Goal: Task Accomplishment & Management: Manage account settings

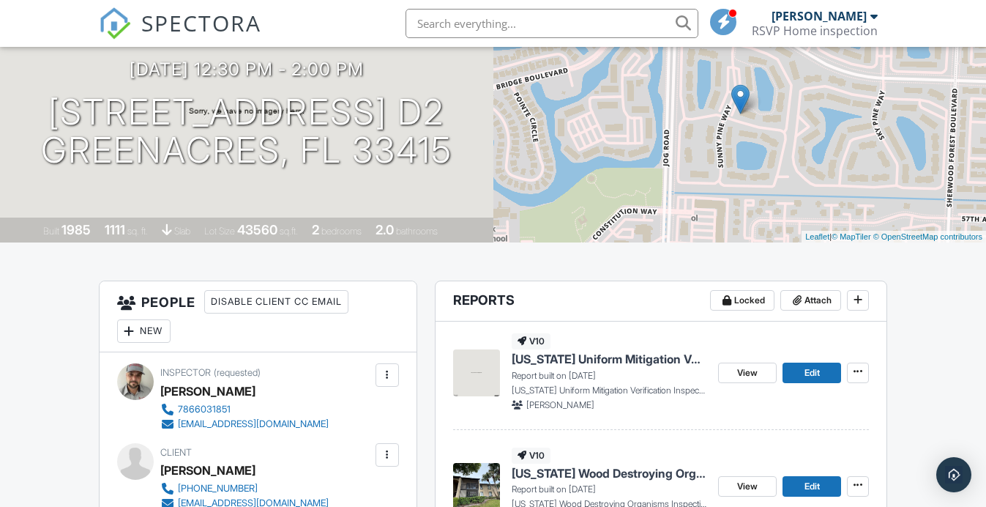
scroll to position [149, 0]
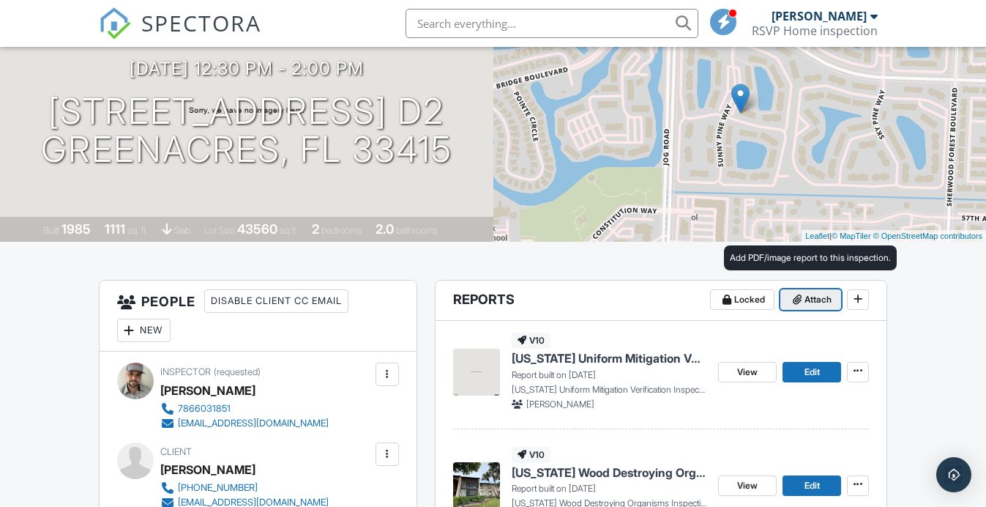
click at [816, 305] on span "Attach" at bounding box center [818, 299] width 27 height 15
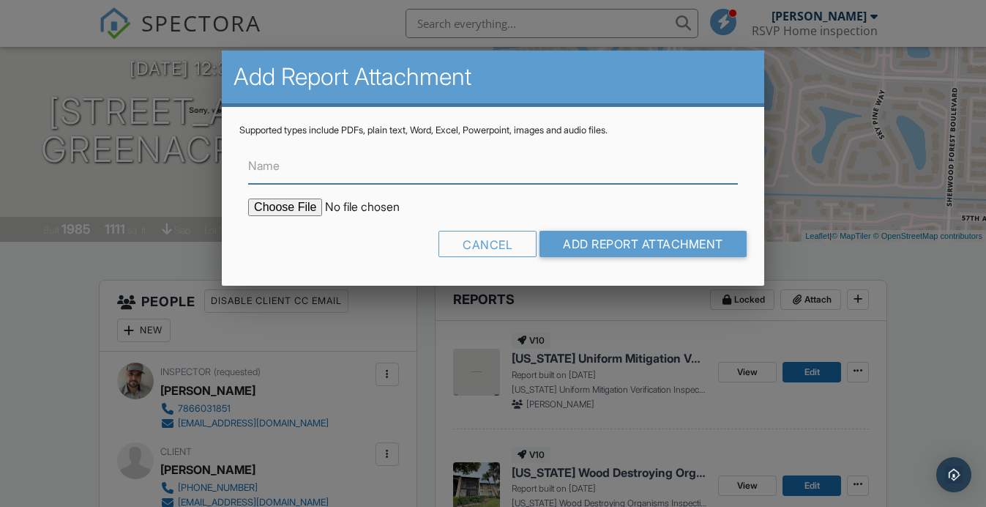
click at [317, 171] on input "Name" at bounding box center [493, 166] width 490 height 36
type input "Permit history"
click at [281, 207] on input "file" at bounding box center [372, 207] width 249 height 18
type input "C:\fakepath\022041_164652324_323.pdf"
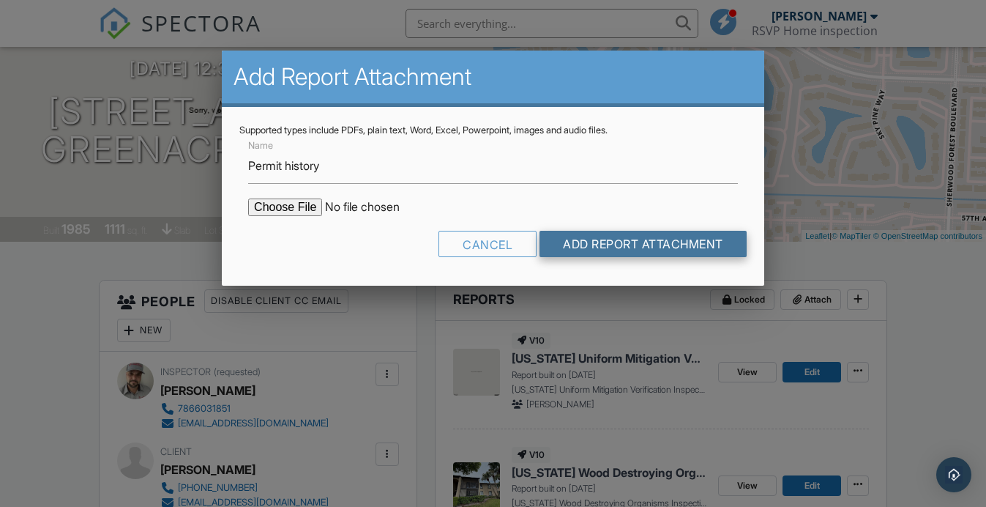
click at [576, 239] on input "Add Report Attachment" at bounding box center [643, 244] width 207 height 26
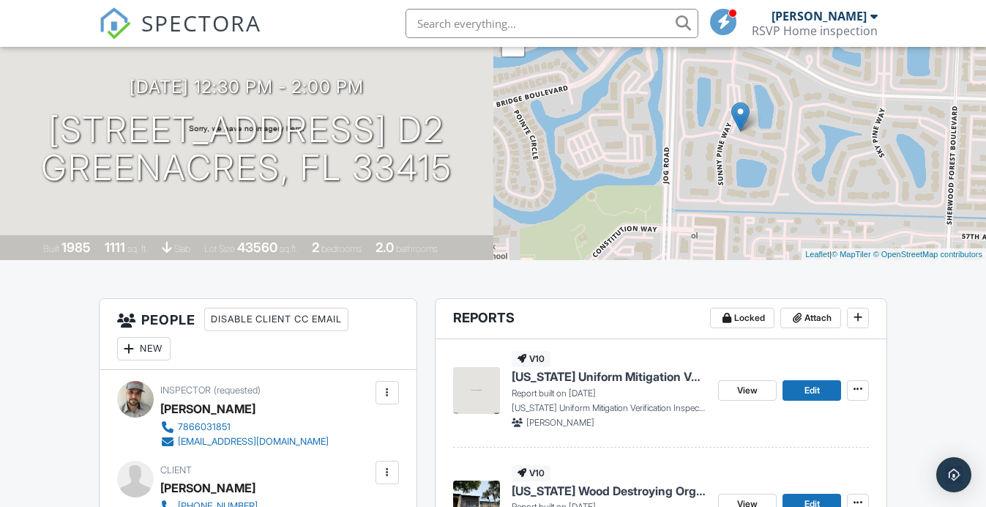
scroll to position [152, 0]
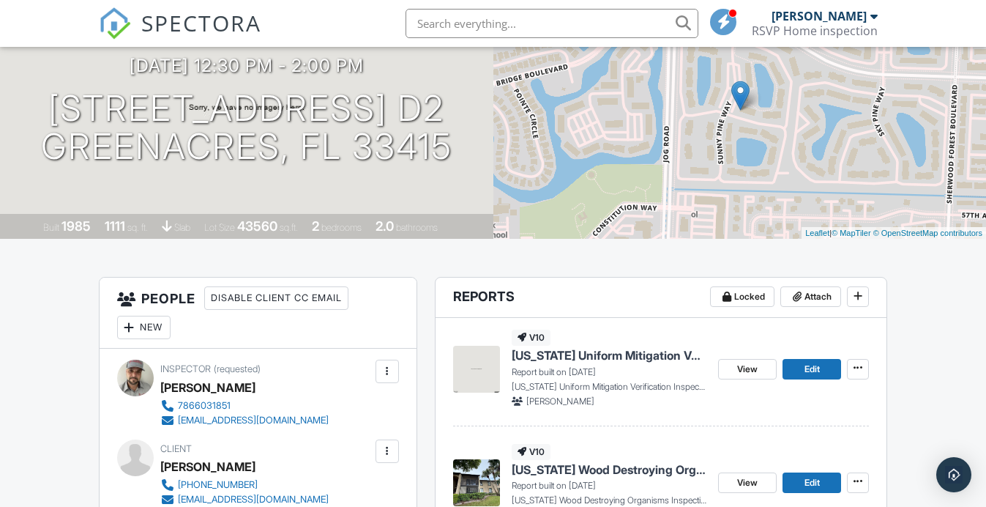
click at [485, 365] on img at bounding box center [476, 369] width 47 height 47
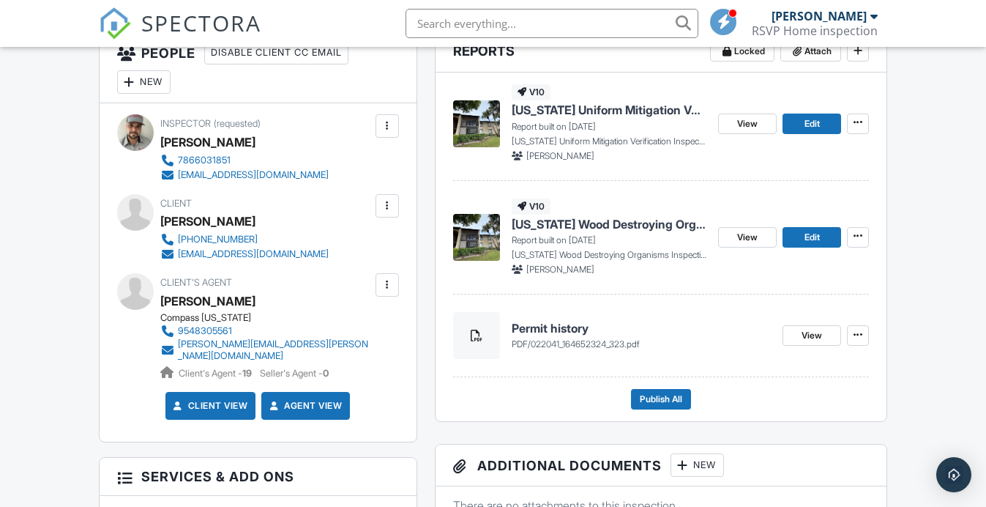
scroll to position [417, 0]
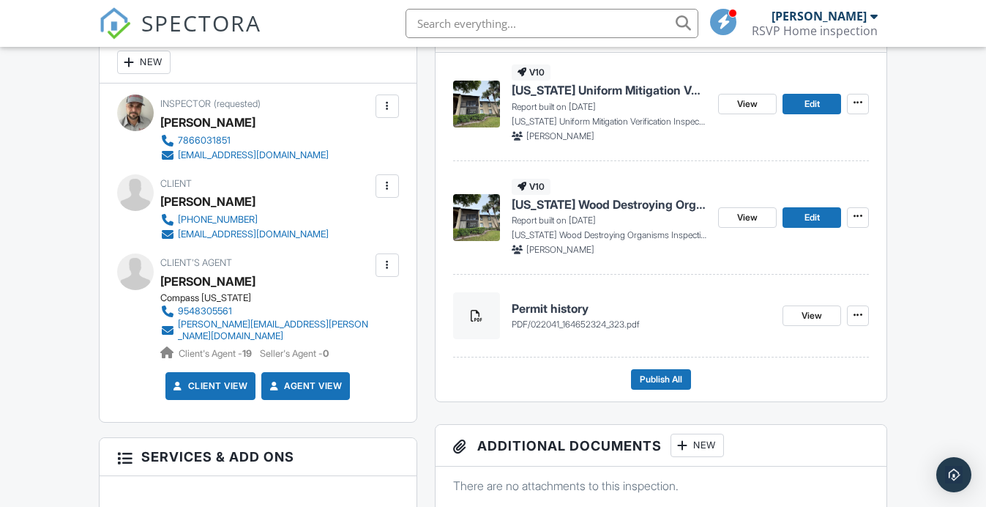
click at [548, 319] on span "022041_164652324_323.pdf" at bounding box center [585, 324] width 109 height 11
click at [544, 300] on h4 "Permit history" at bounding box center [642, 308] width 260 height 16
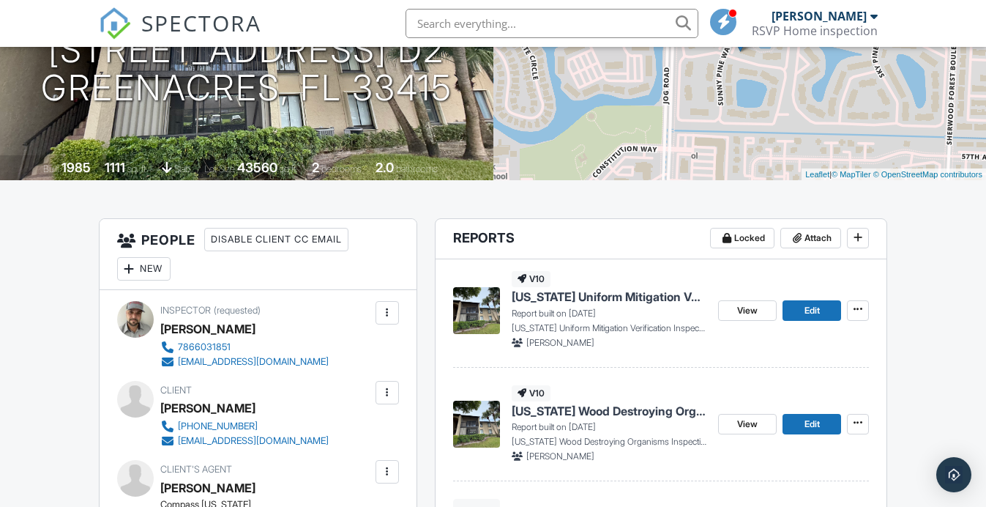
scroll to position [215, 0]
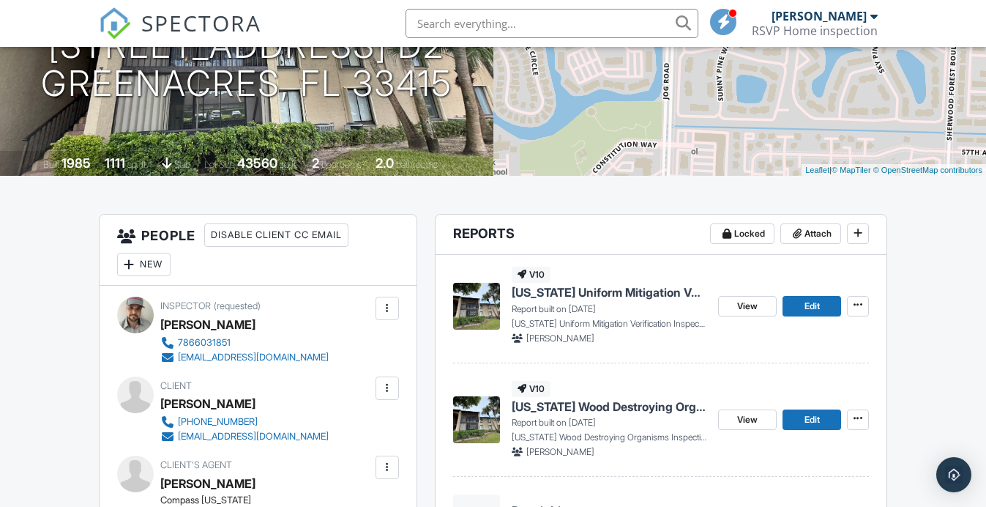
click at [800, 221] on header "Reports Locked Attach" at bounding box center [662, 235] width 452 height 40
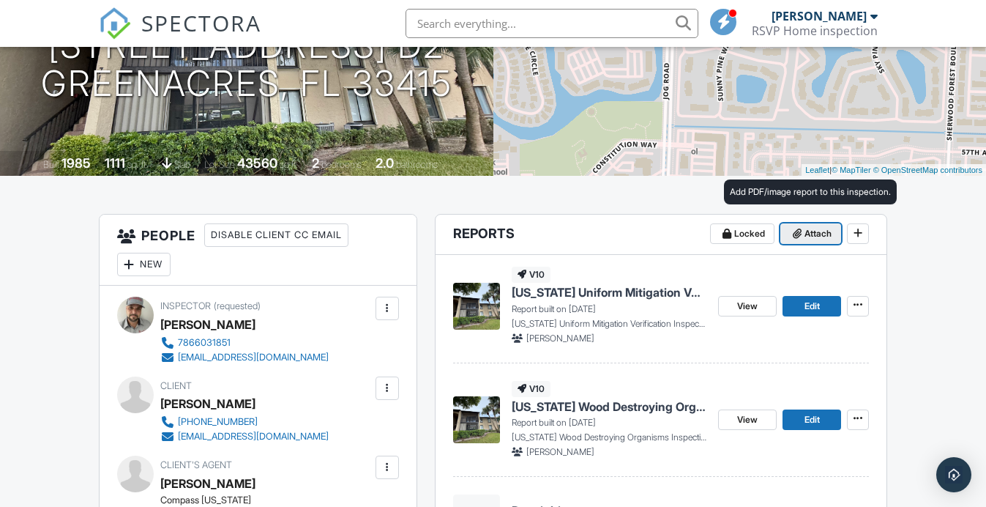
click at [800, 225] on button "Attach" at bounding box center [811, 233] width 61 height 21
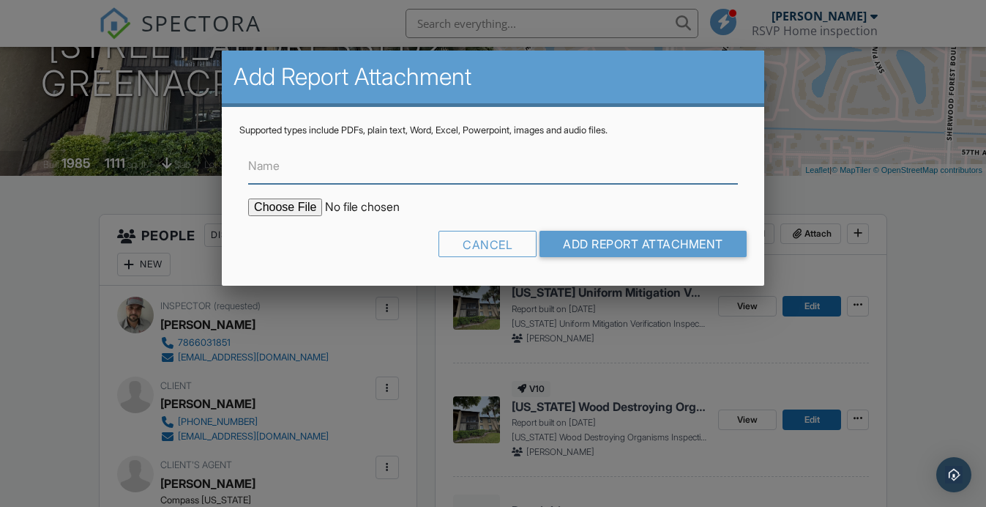
click at [287, 163] on input "Name" at bounding box center [493, 166] width 490 height 36
type input "Permit history"
click at [280, 210] on input "file" at bounding box center [372, 207] width 249 height 18
type input "C:\fakepath\BuildFaxReport_20250928222415141470-TELJQK-772925242.pdf"
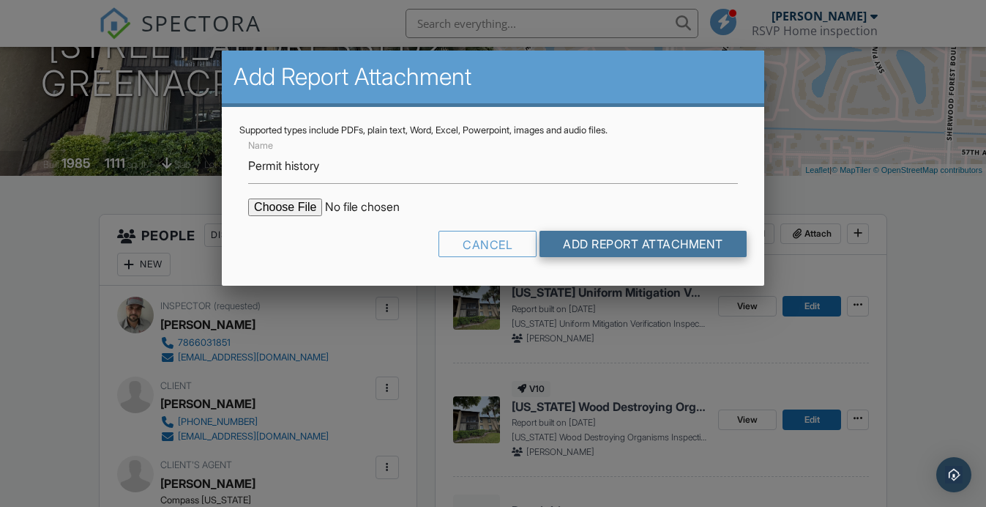
click at [641, 237] on input "Add Report Attachment" at bounding box center [643, 244] width 207 height 26
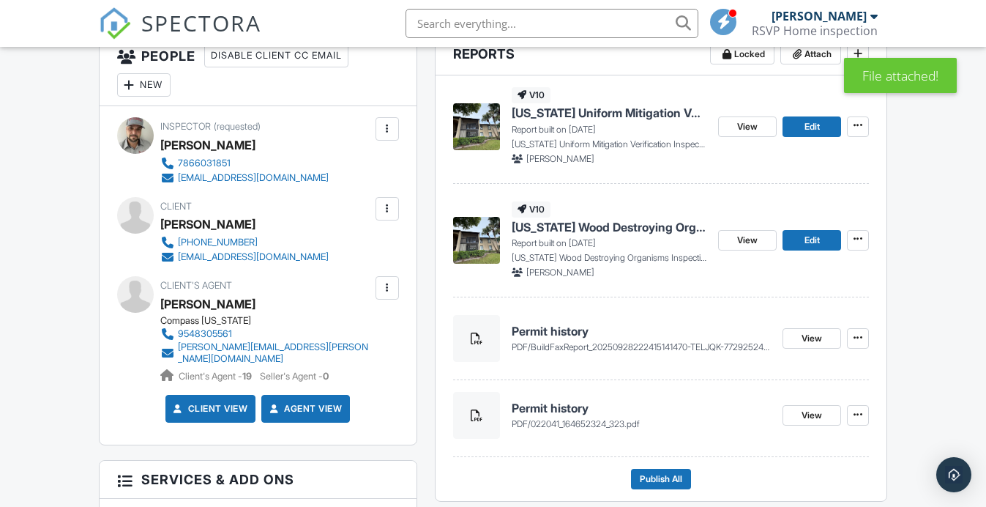
scroll to position [392, 0]
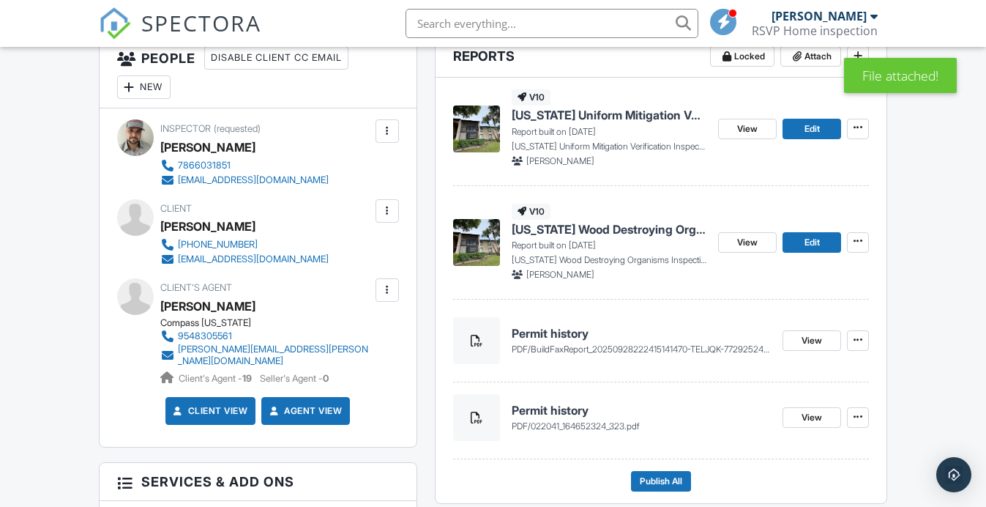
click at [483, 126] on img at bounding box center [476, 128] width 47 height 47
